Goal: Task Accomplishment & Management: Use online tool/utility

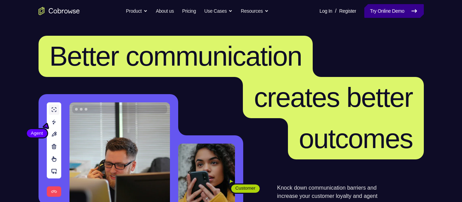
click at [401, 8] on link "Try Online Demo" at bounding box center [393, 11] width 59 height 14
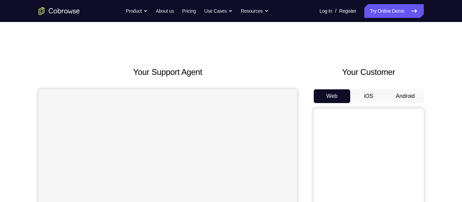
click at [408, 102] on button "Android" at bounding box center [405, 96] width 37 height 14
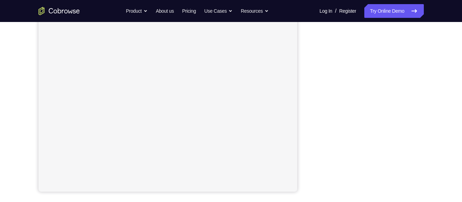
scroll to position [128, 0]
click at [389, 7] on link "Try Online Demo" at bounding box center [393, 11] width 59 height 14
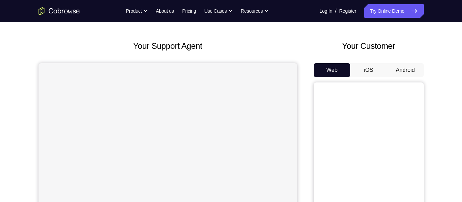
scroll to position [26, 0]
